Goal: Navigation & Orientation: Find specific page/section

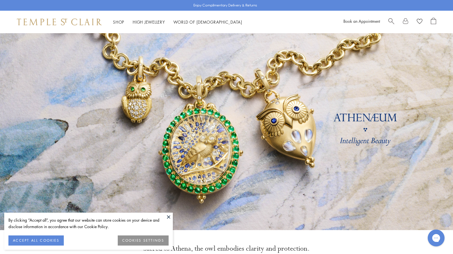
click at [168, 217] on button at bounding box center [168, 216] width 8 height 8
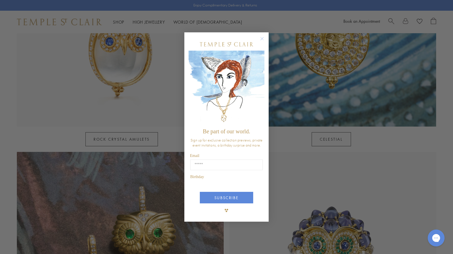
scroll to position [345, 0]
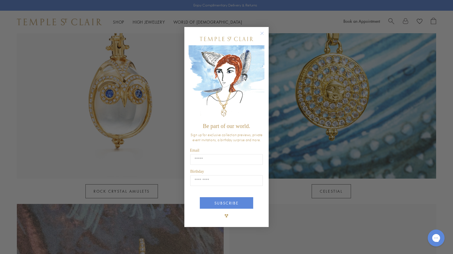
click at [263, 35] on circle "Close dialog" at bounding box center [262, 33] width 7 height 7
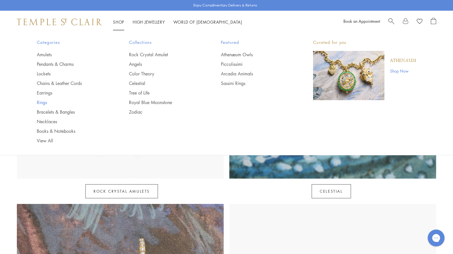
click at [43, 104] on link "Rings" at bounding box center [72, 102] width 70 height 6
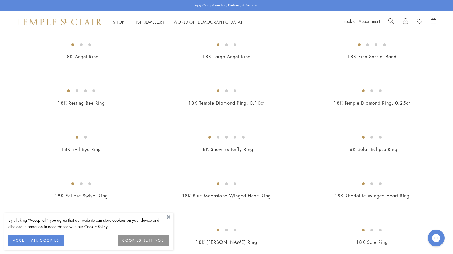
scroll to position [251, 0]
click at [168, 217] on button at bounding box center [168, 216] width 8 height 8
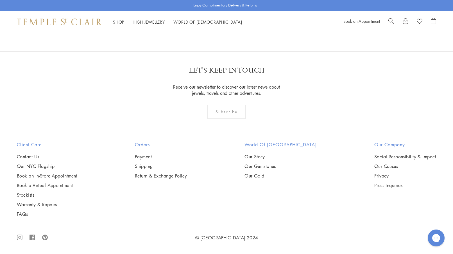
scroll to position [1291, 0]
click at [148, 21] on link "High Jewellery High Jewellery" at bounding box center [149, 22] width 32 height 6
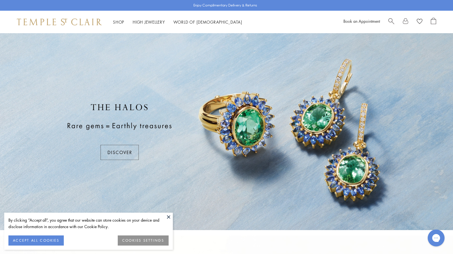
click at [169, 218] on button at bounding box center [168, 216] width 8 height 8
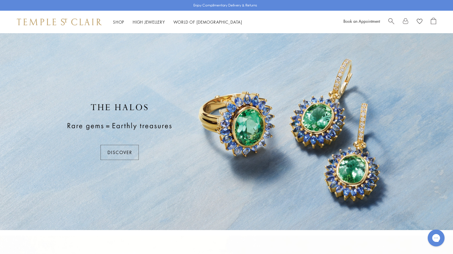
click at [118, 151] on div at bounding box center [226, 131] width 453 height 197
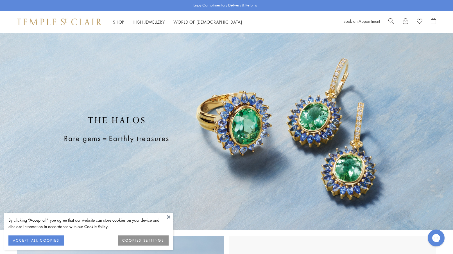
click at [169, 217] on button at bounding box center [168, 216] width 8 height 8
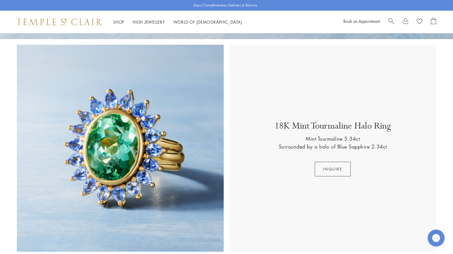
scroll to position [42, 0]
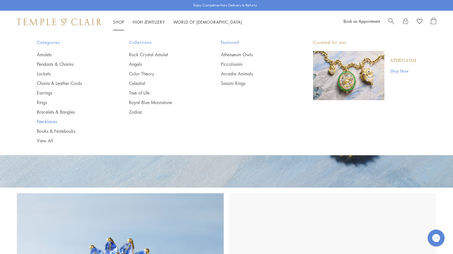
click at [46, 120] on link "Necklaces" at bounding box center [72, 121] width 70 height 6
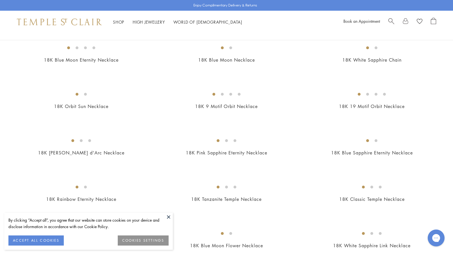
scroll to position [291, 0]
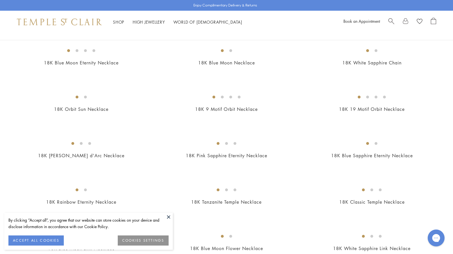
click at [169, 217] on button at bounding box center [168, 216] width 8 height 8
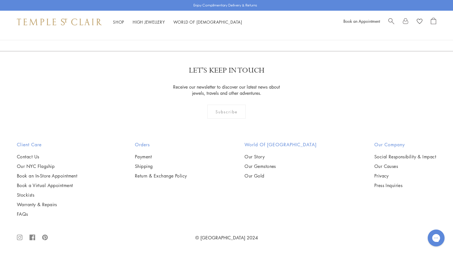
scroll to position [1118, 0]
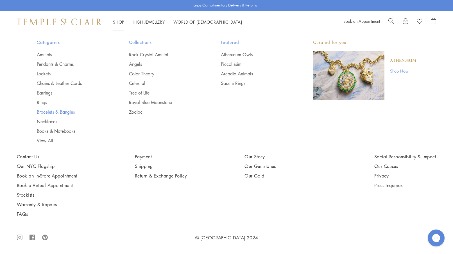
click at [62, 112] on link "Bracelets & Bangles" at bounding box center [72, 112] width 70 height 6
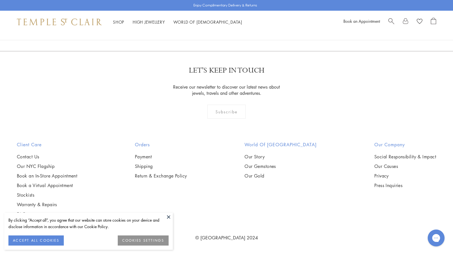
scroll to position [1956, 0]
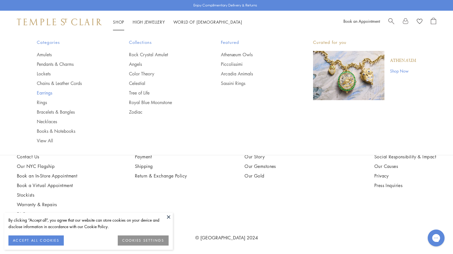
click at [46, 92] on link "Earrings" at bounding box center [72, 93] width 70 height 6
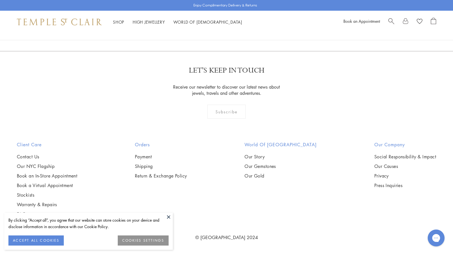
scroll to position [1275, 0]
